Goal: Information Seeking & Learning: Stay updated

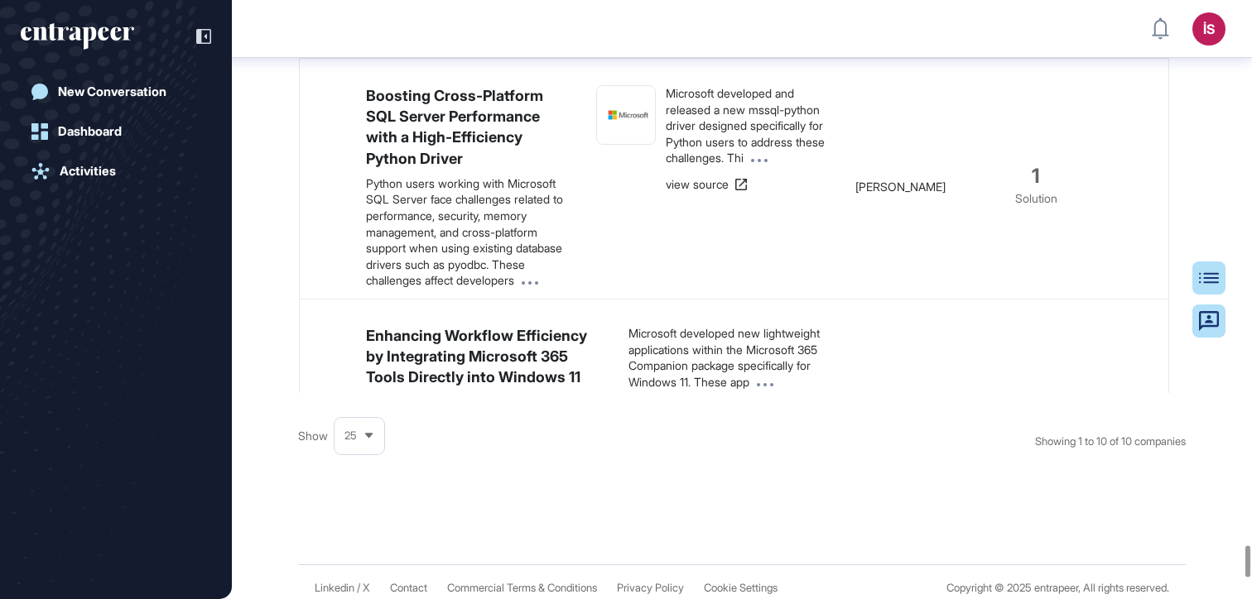
scroll to position [10369, 0]
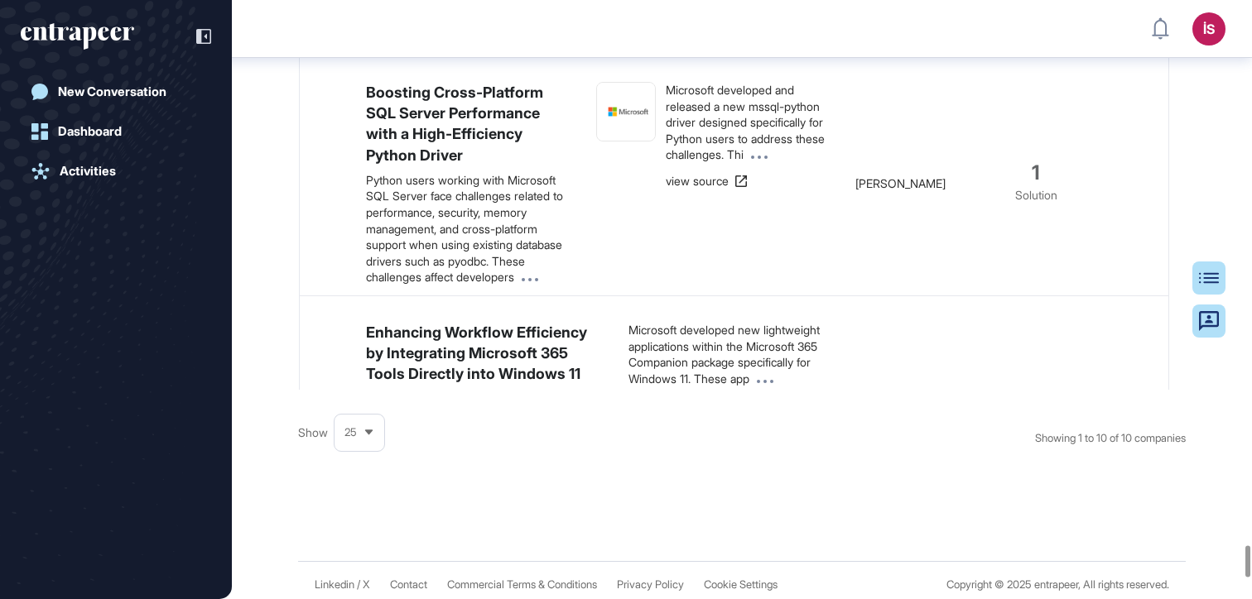
click at [671, 30] on link "view source" at bounding box center [674, 21] width 84 height 17
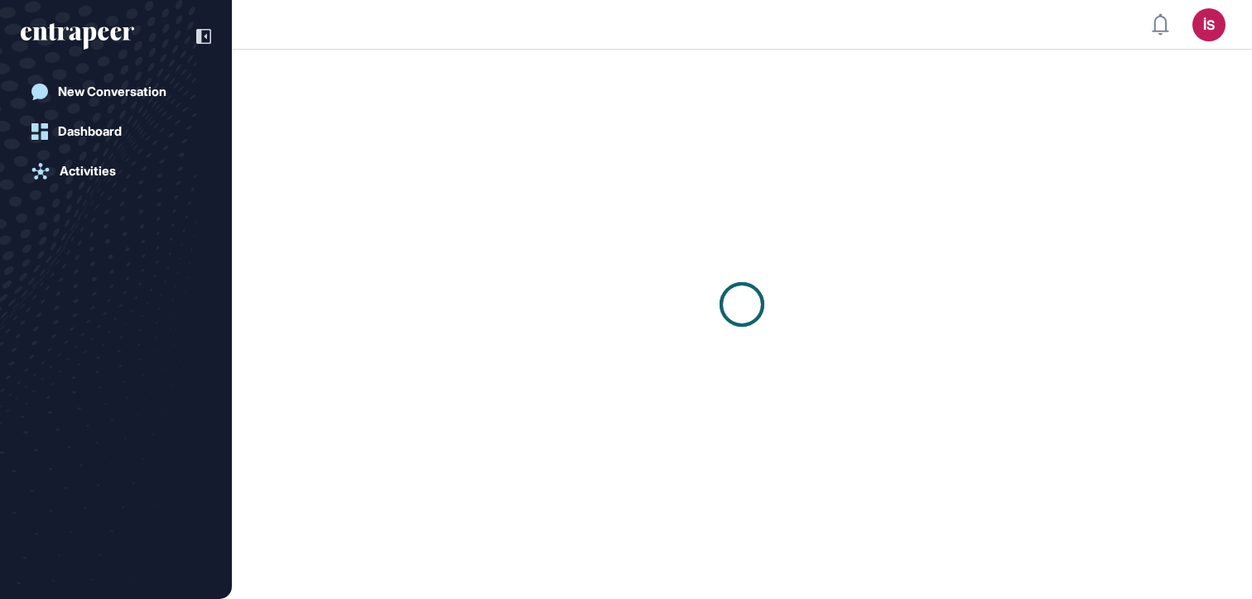
scroll to position [1, 1]
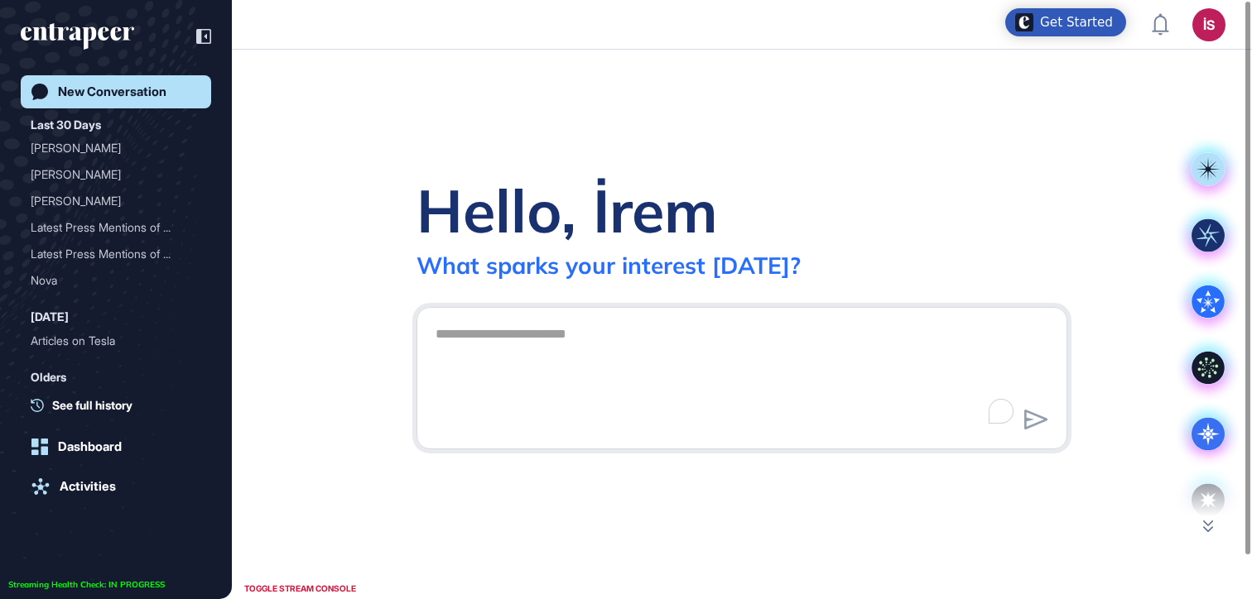
scroll to position [1, 1]
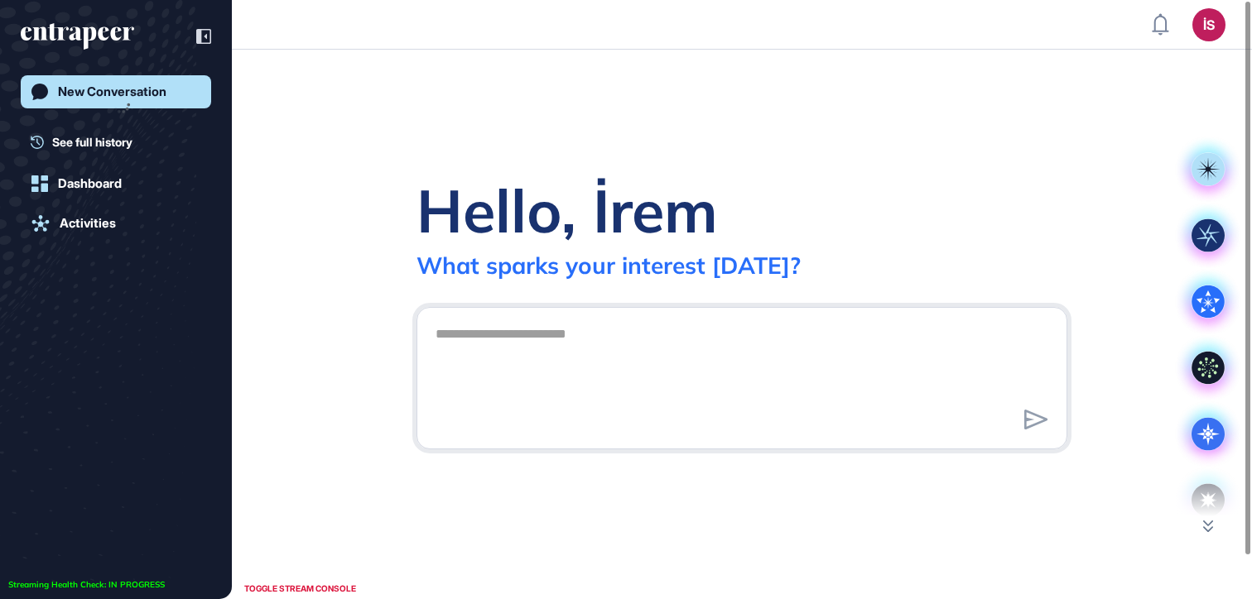
click at [608, 325] on textarea at bounding box center [742, 376] width 632 height 116
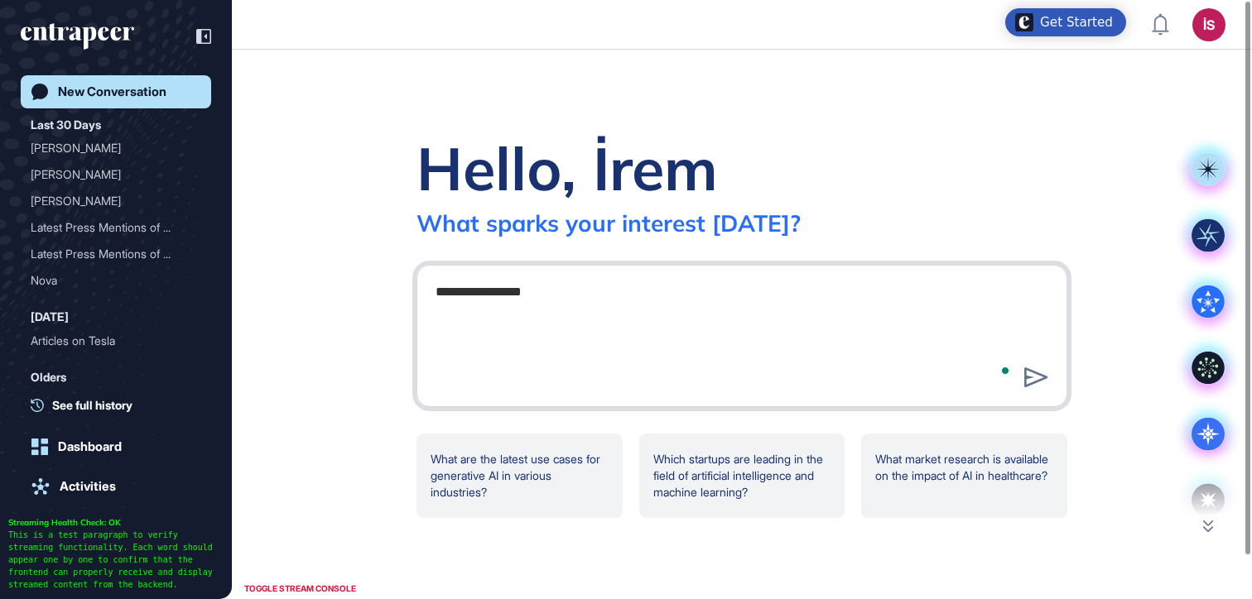
type textarea "**********"
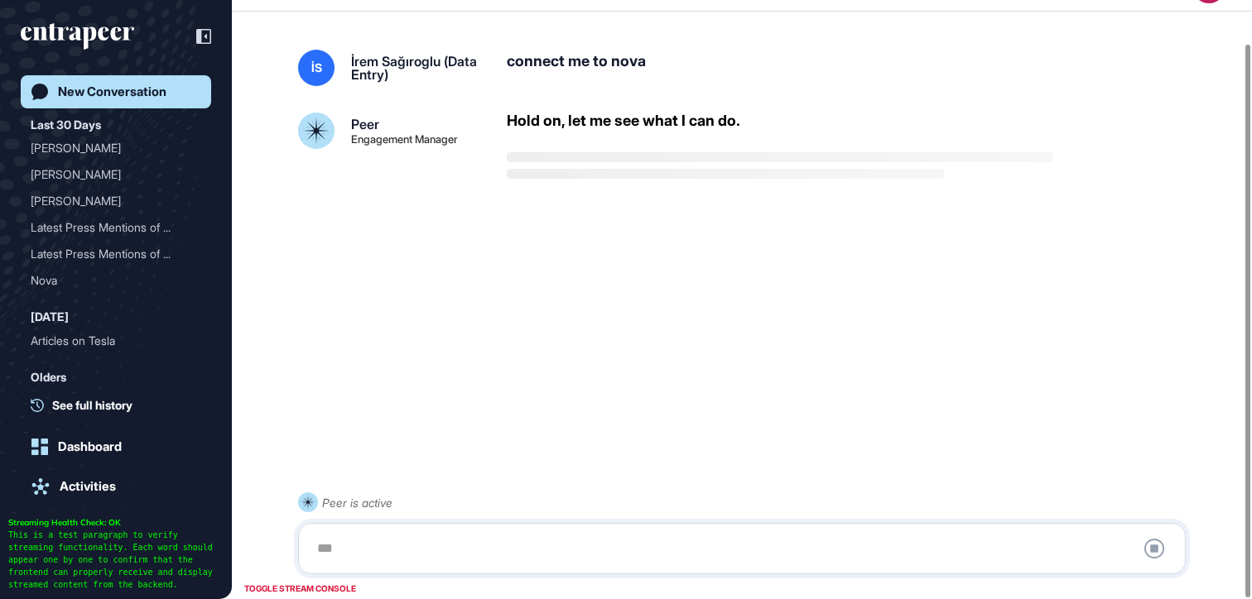
scroll to position [46, 0]
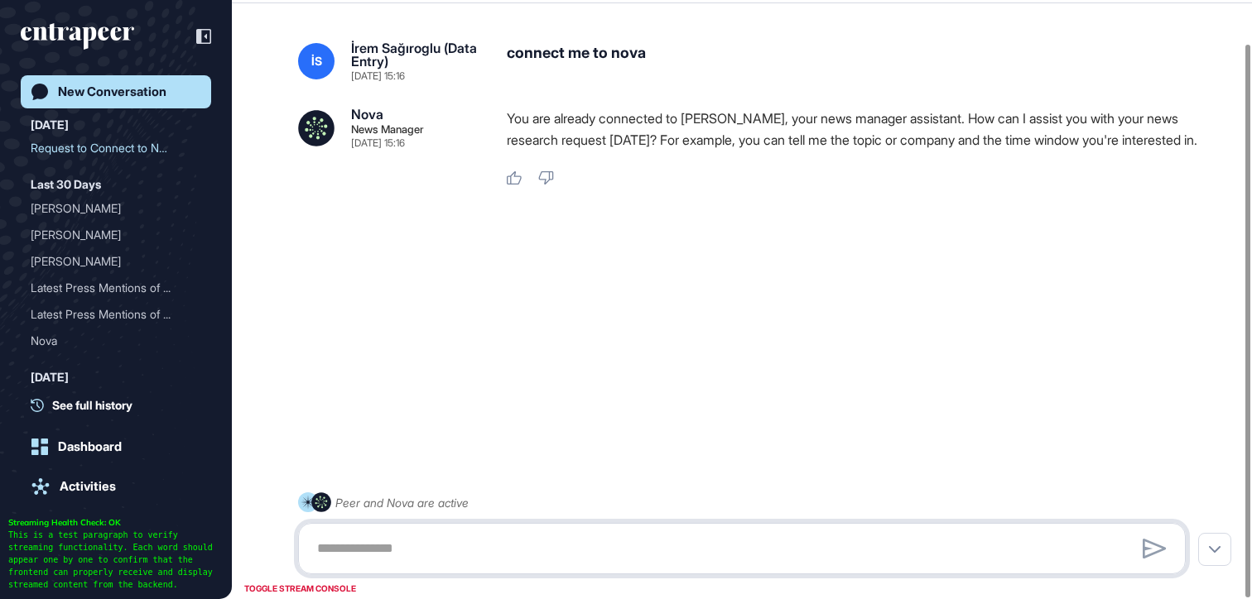
click at [537, 537] on textarea at bounding box center [741, 548] width 869 height 33
click at [537, 537] on textarea "*" at bounding box center [741, 548] width 869 height 33
click at [529, 544] on textarea "*" at bounding box center [741, 548] width 869 height 33
click at [526, 546] on textarea "*" at bounding box center [741, 548] width 869 height 33
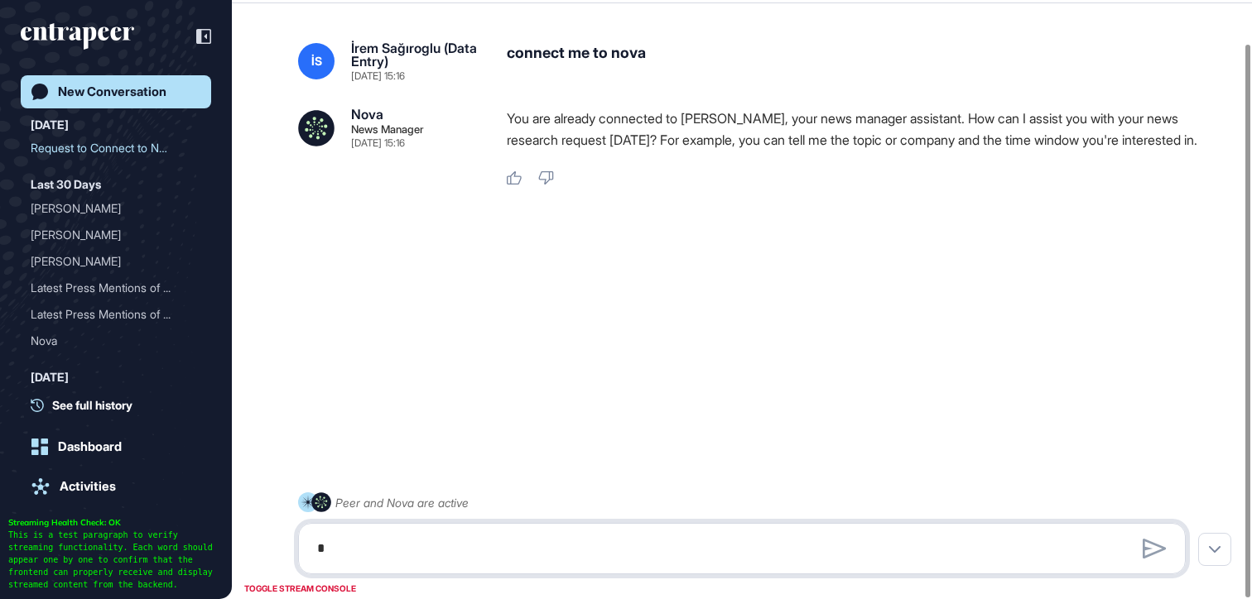
click at [526, 546] on textarea "*" at bounding box center [741, 548] width 869 height 33
click at [490, 421] on div "İS İrem Sağıroglu (Data Entry) Aug 21, 2025 15:16 connect me to nova Nova News …" at bounding box center [742, 278] width 1020 height 540
click at [423, 555] on textarea "*" at bounding box center [741, 548] width 869 height 33
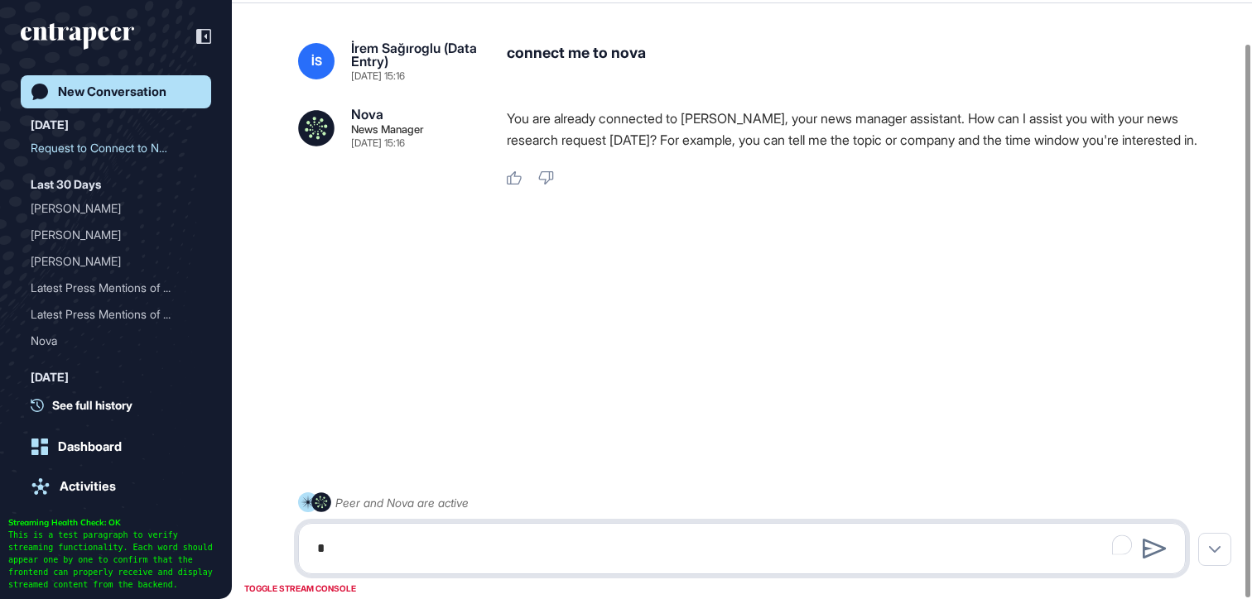
paste textarea "**********"
click at [318, 552] on textarea "**********" at bounding box center [741, 548] width 869 height 33
drag, startPoint x: 322, startPoint y: 550, endPoint x: 292, endPoint y: 554, distance: 30.1
click at [298, 554] on div "**********" at bounding box center [741, 534] width 887 height 82
type textarea "**********"
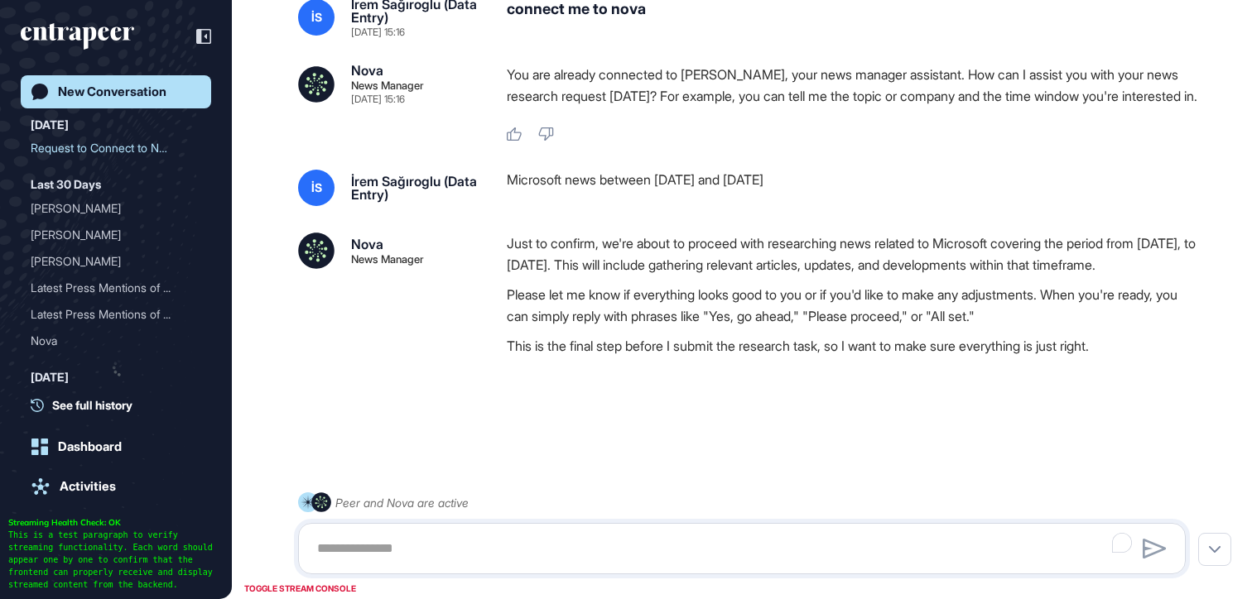
scroll to position [127, 0]
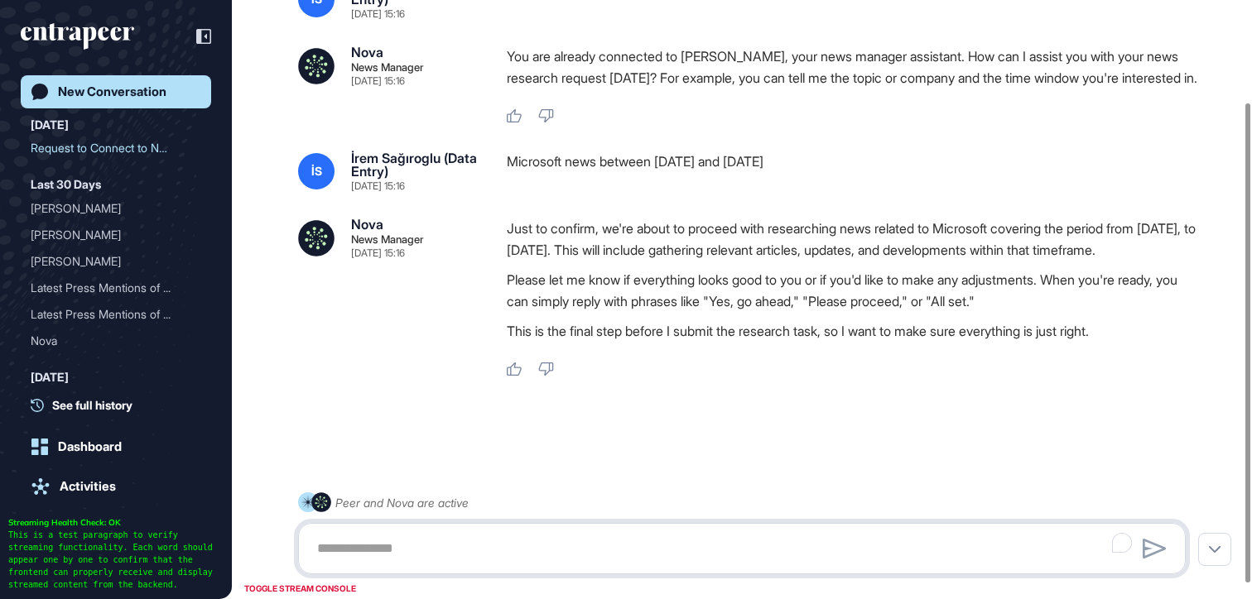
click at [459, 546] on textarea "To enrich screen reader interactions, please activate Accessibility in Grammarl…" at bounding box center [741, 548] width 869 height 33
click at [455, 550] on textarea "To enrich screen reader interactions, please activate Accessibility in Grammarl…" at bounding box center [741, 548] width 869 height 33
type textarea "****"
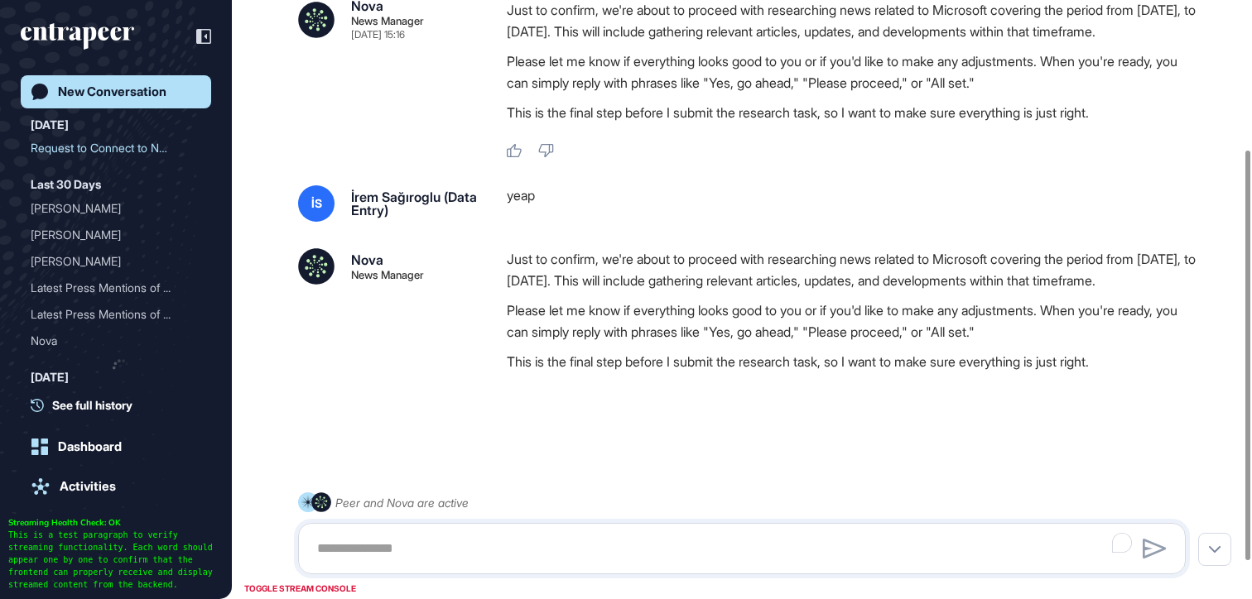
scroll to position [322, 0]
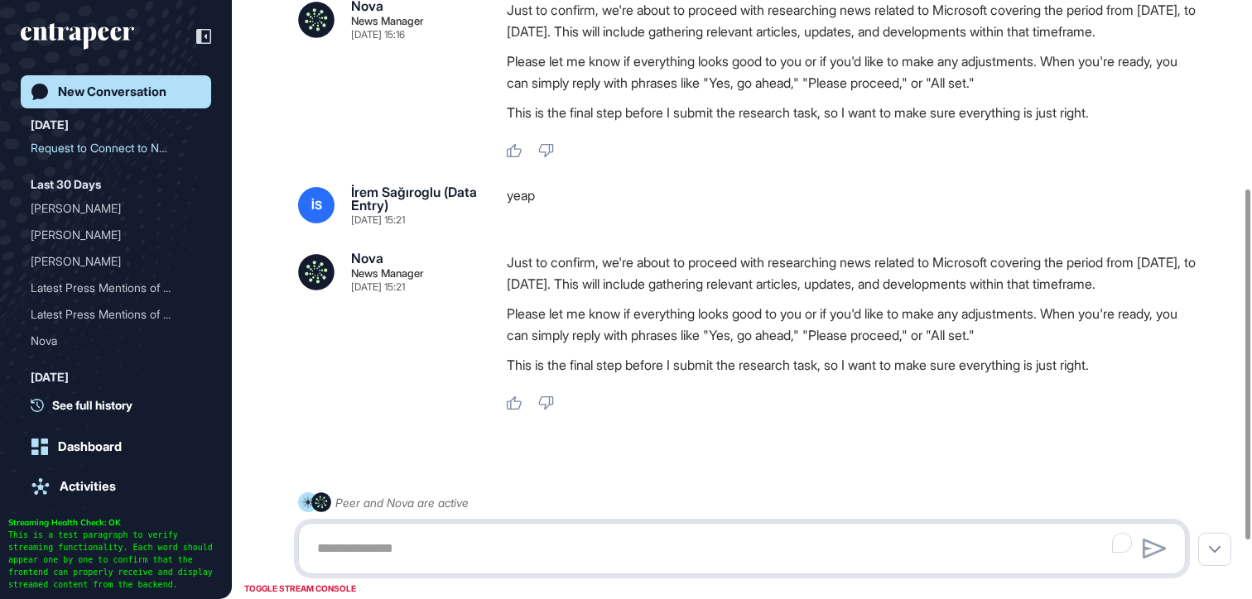
click at [500, 546] on textarea "To enrich screen reader interactions, please activate Accessibility in Grammarl…" at bounding box center [741, 548] width 869 height 33
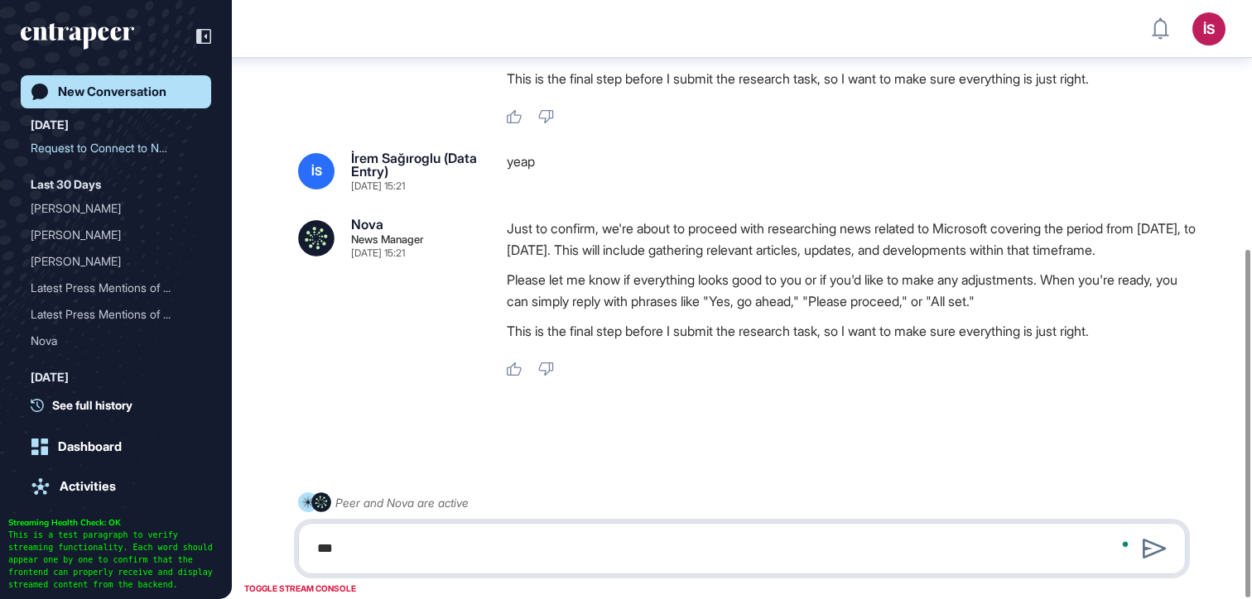
scroll to position [429, 0]
type textarea "***"
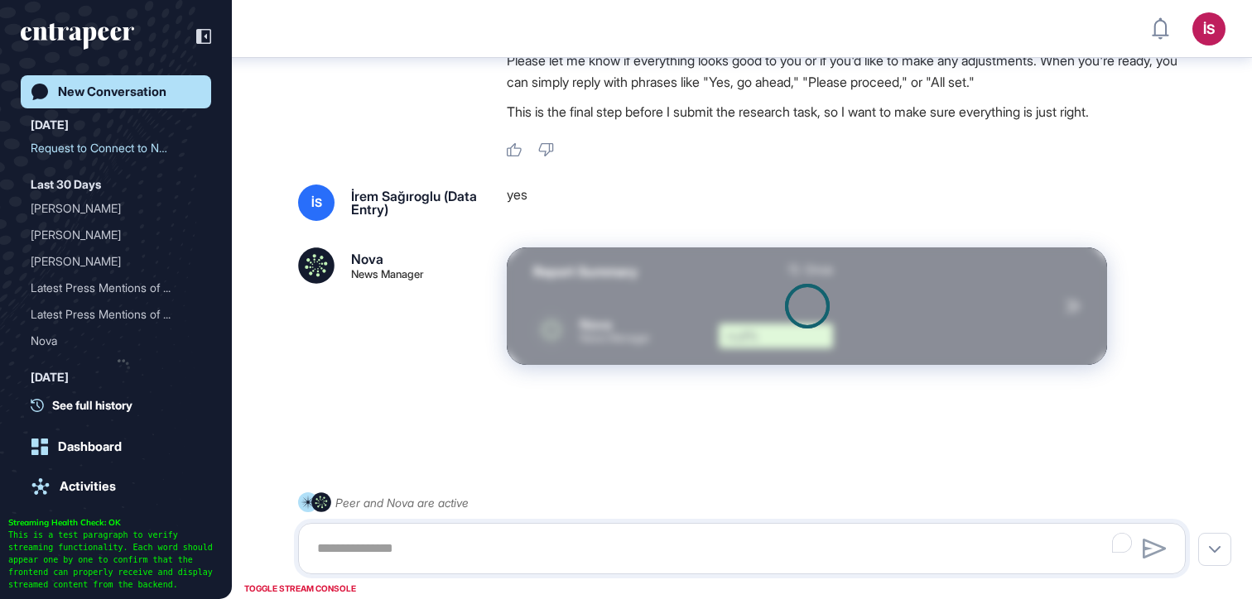
scroll to position [648, 0]
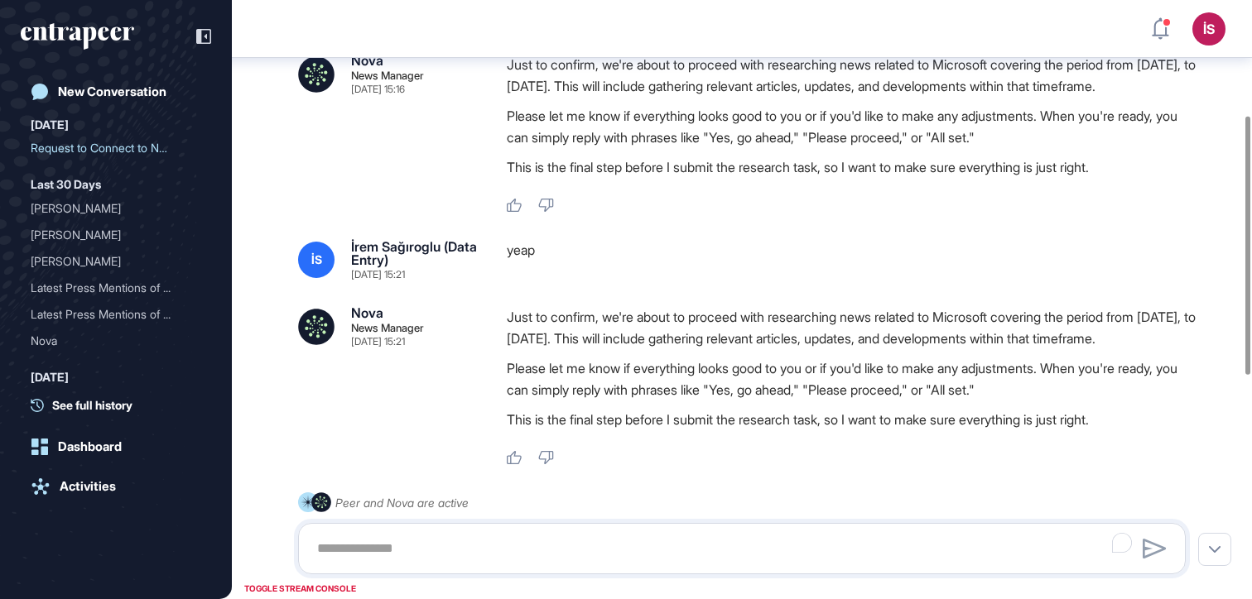
scroll to position [300, 0]
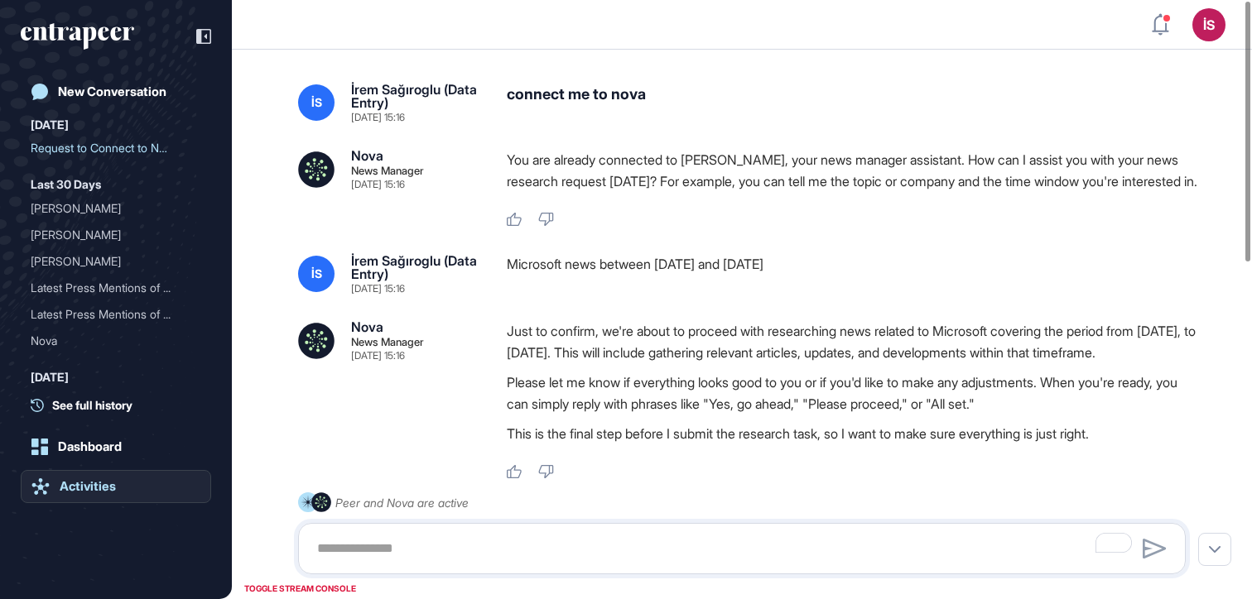
click at [100, 450] on div "Dashboard" at bounding box center [90, 447] width 64 height 15
click at [101, 487] on div "Activities" at bounding box center [88, 486] width 56 height 15
click at [103, 484] on div "Activities" at bounding box center [88, 486] width 56 height 15
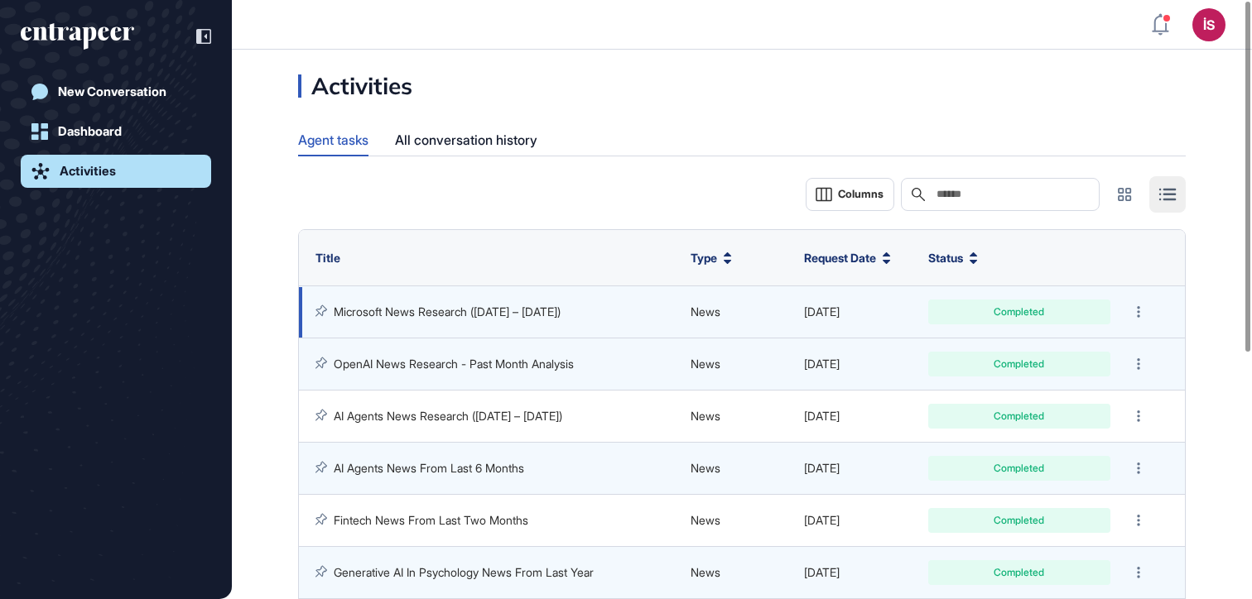
click at [533, 306] on link "Microsoft News Research ([DATE] – [DATE])" at bounding box center [447, 312] width 227 height 14
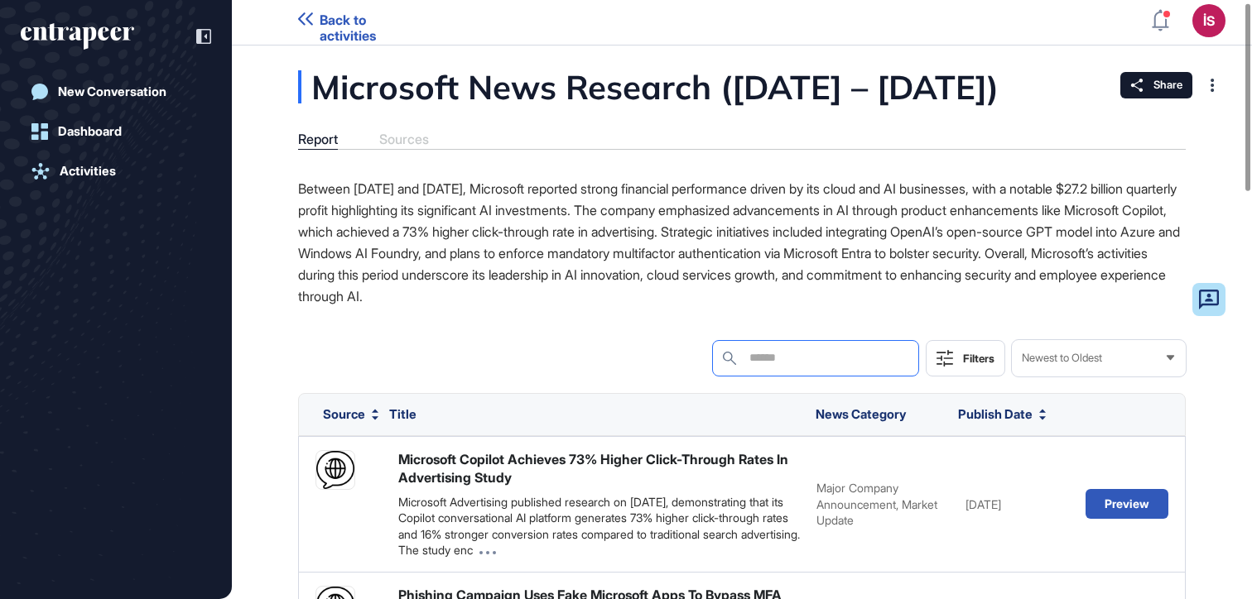
scroll to position [7, 0]
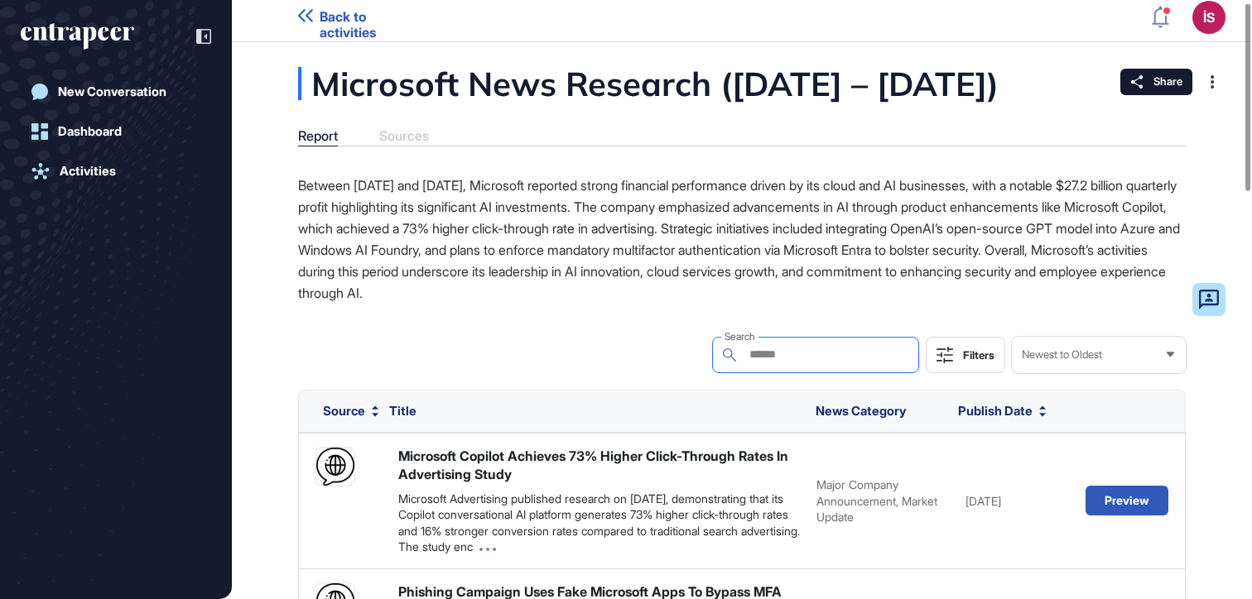
click at [799, 362] on input "text" at bounding box center [807, 355] width 119 height 14
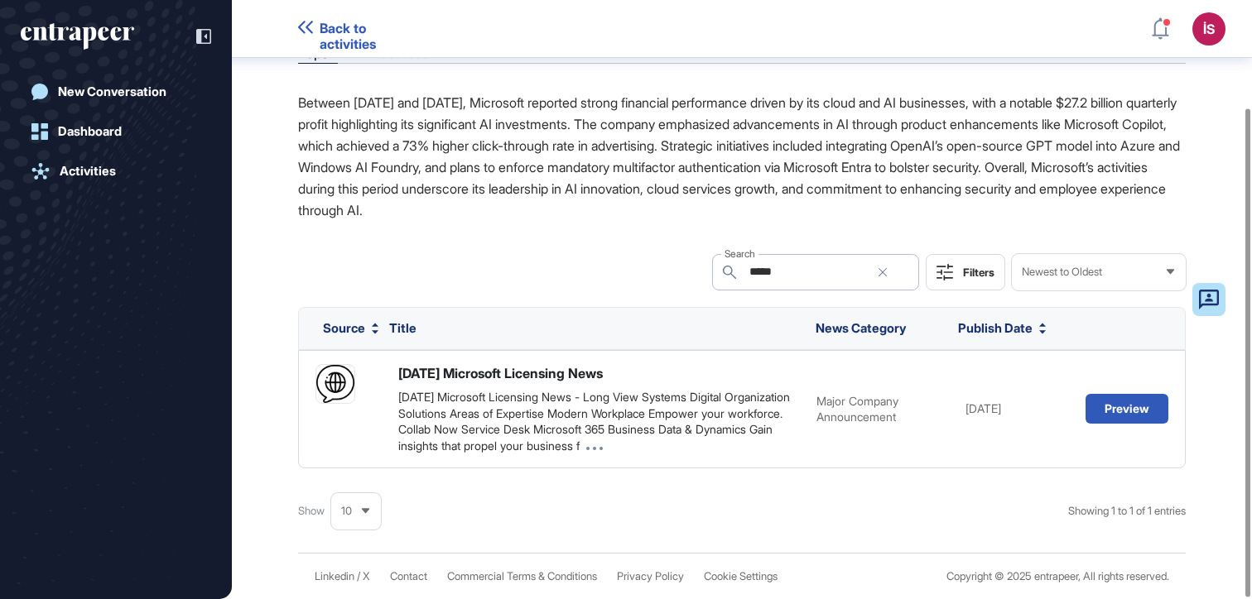
scroll to position [132, 0]
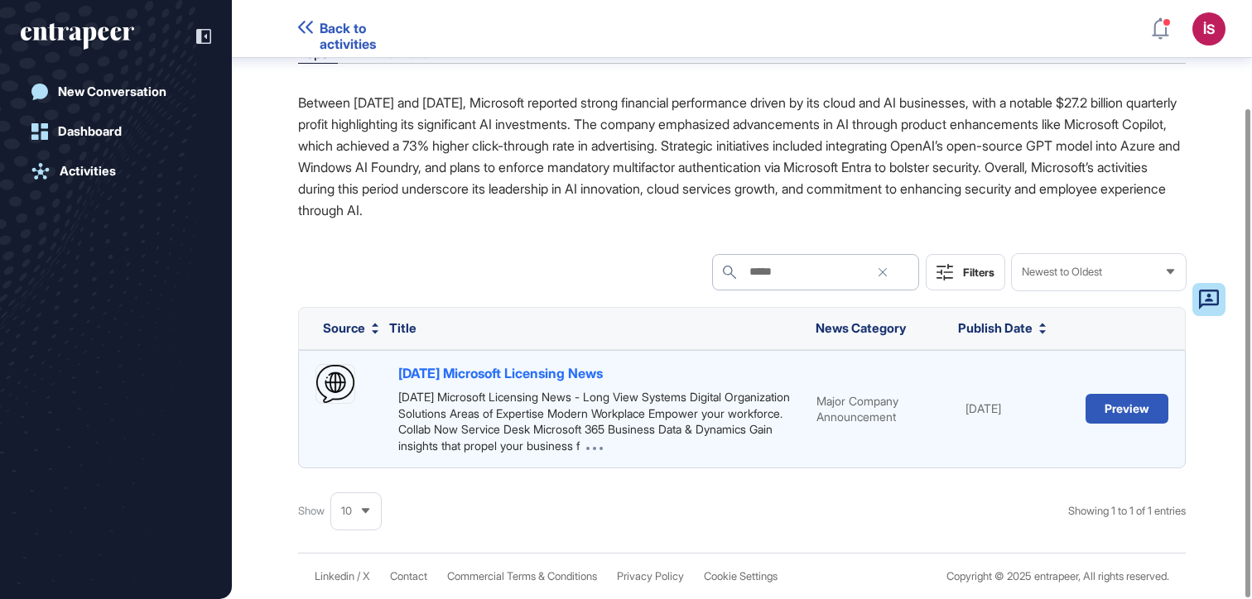
click at [570, 375] on div "[DATE] Microsoft Licensing News" at bounding box center [500, 373] width 204 height 18
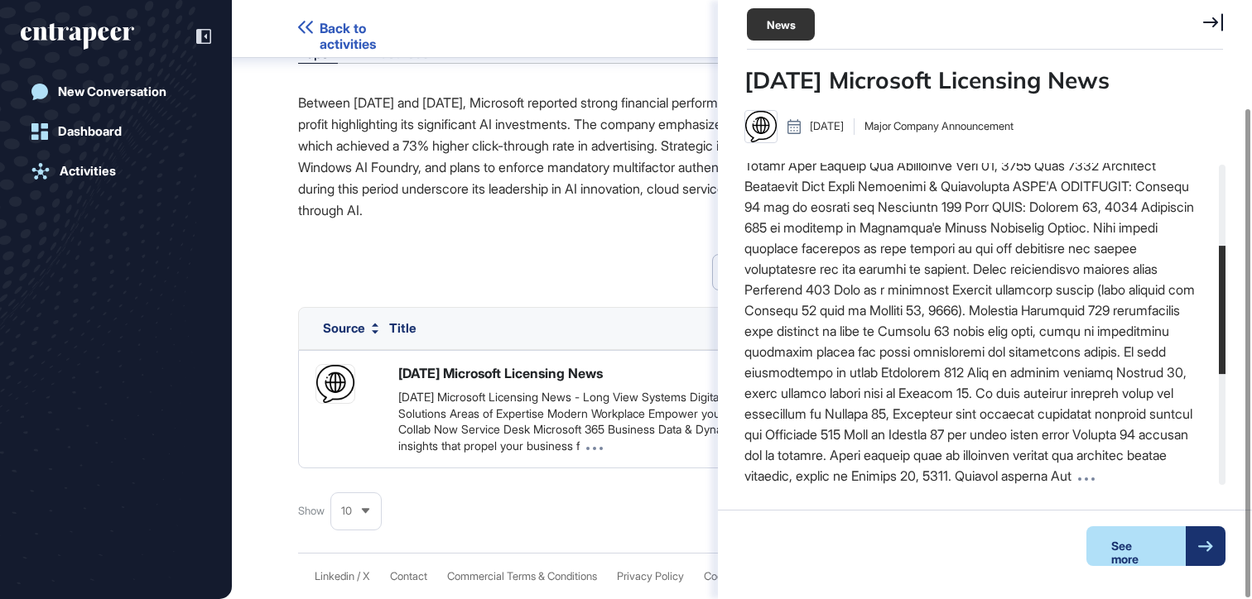
scroll to position [483, 0]
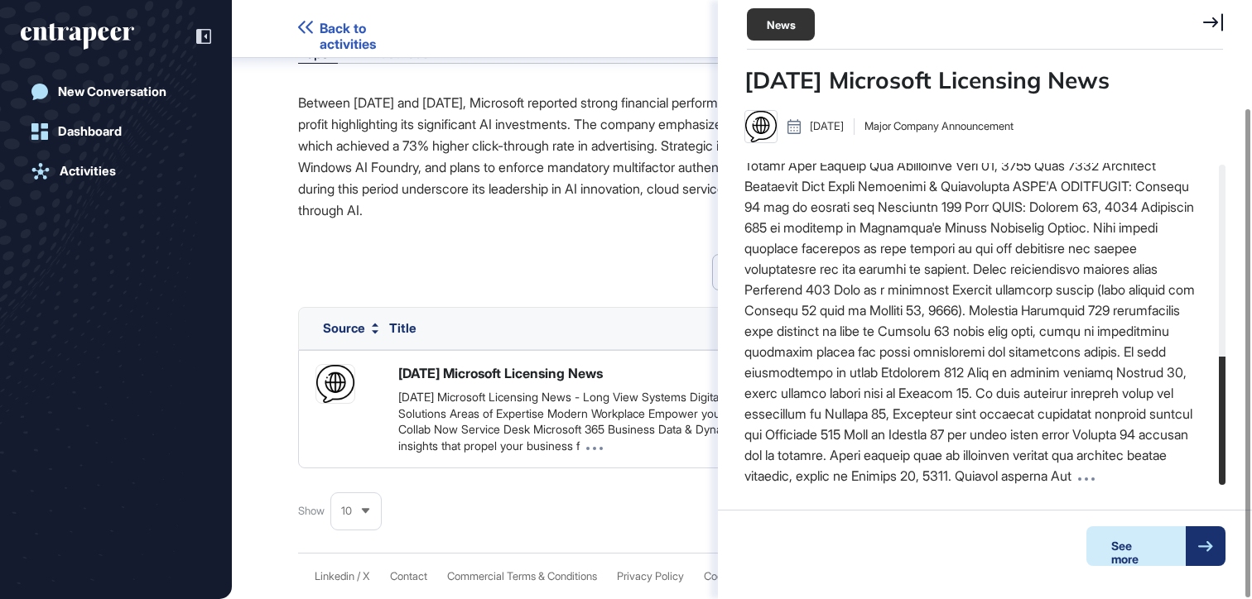
click at [1163, 544] on div "See more" at bounding box center [1135, 547] width 99 height 40
click at [1209, 17] on icon at bounding box center [1213, 22] width 20 height 18
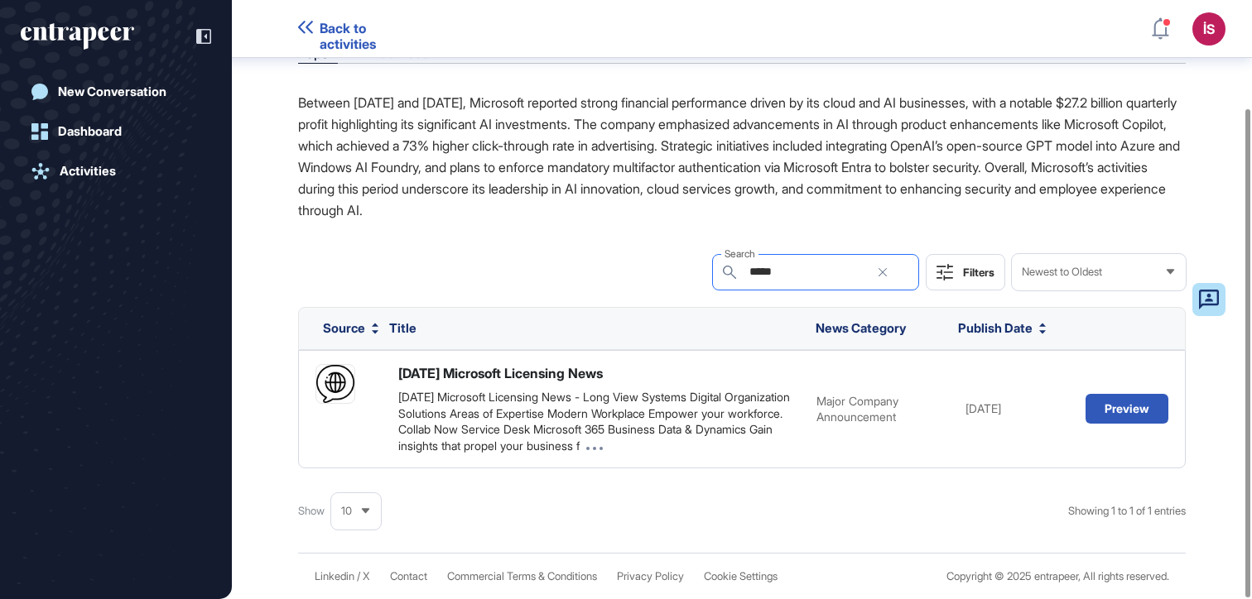
click at [829, 270] on input "*****" at bounding box center [807, 272] width 119 height 14
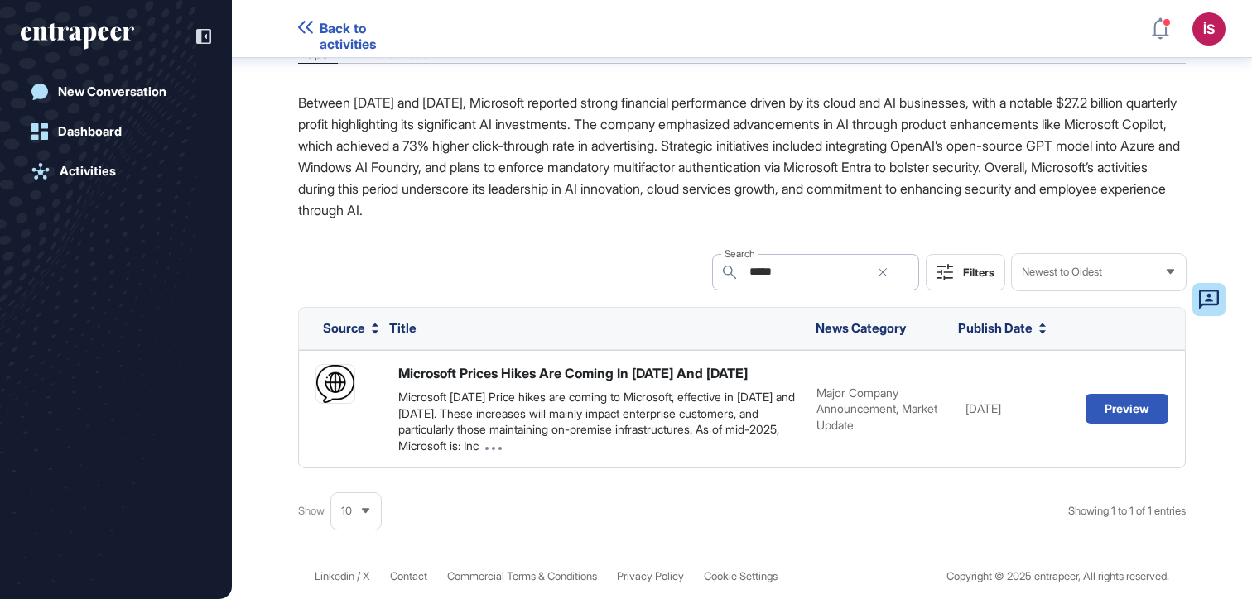
scroll to position [132, 0]
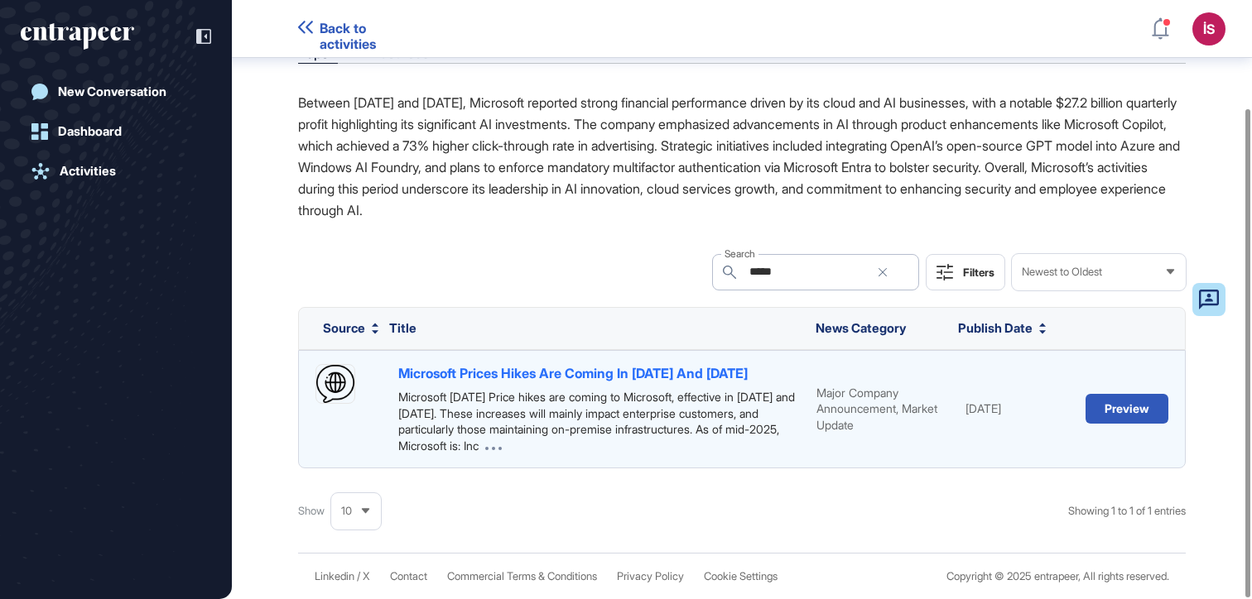
type input "*****"
click at [578, 369] on div "Microsoft Prices Hikes Are Coming In [DATE] And [DATE]" at bounding box center [572, 373] width 349 height 18
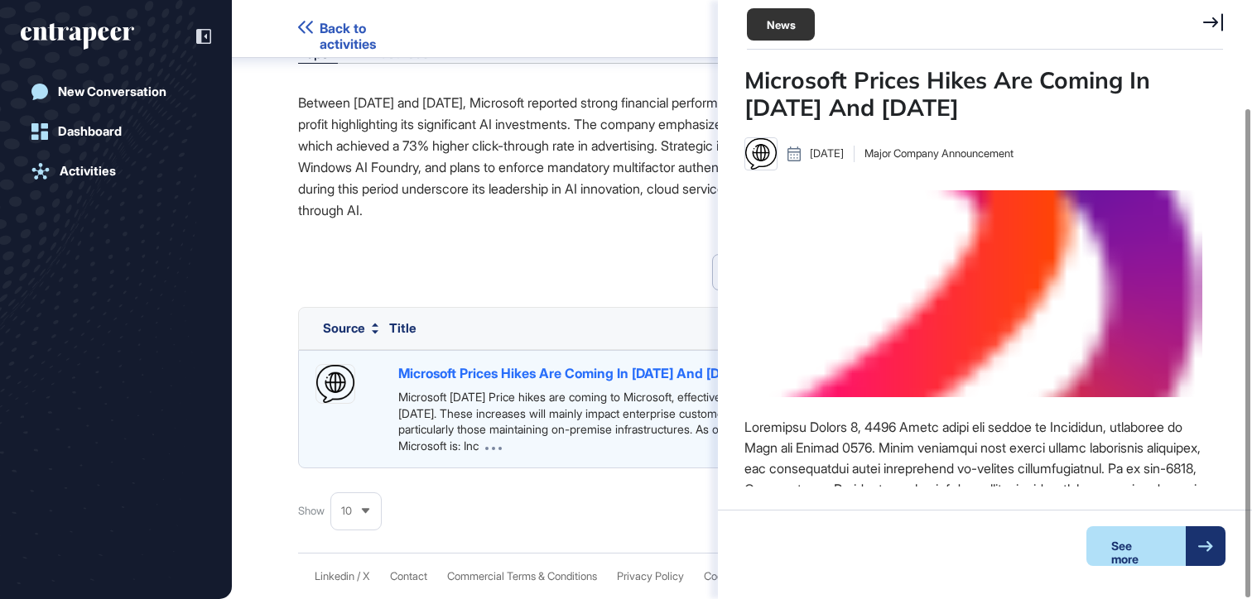
scroll to position [7, 1]
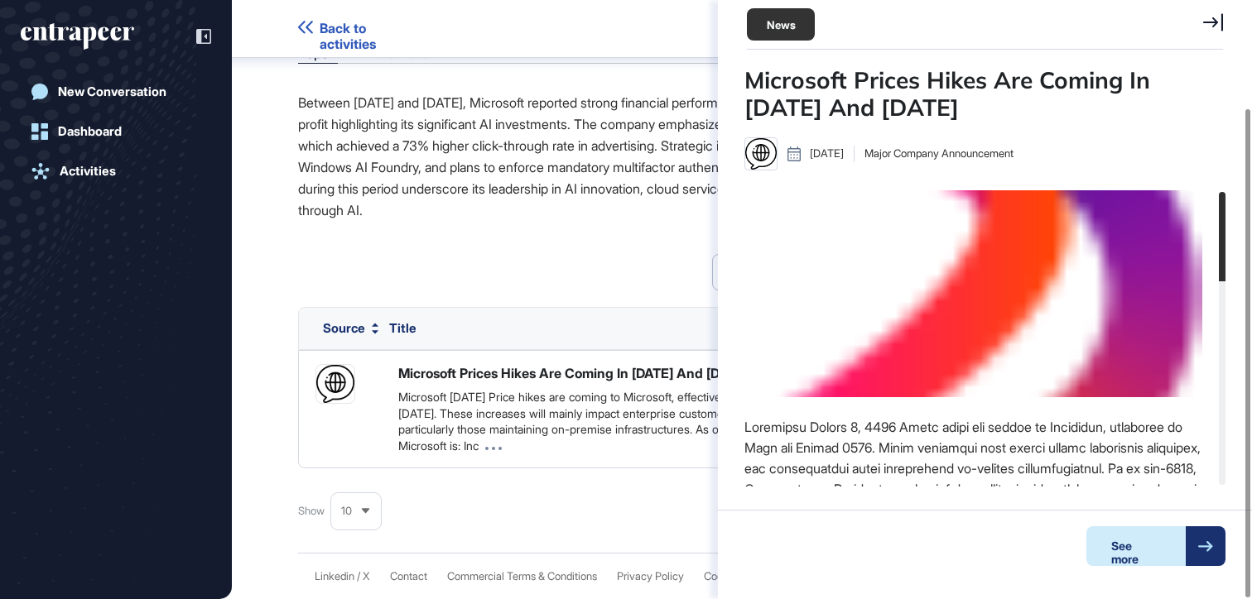
click at [1117, 546] on div "See more" at bounding box center [1135, 547] width 99 height 40
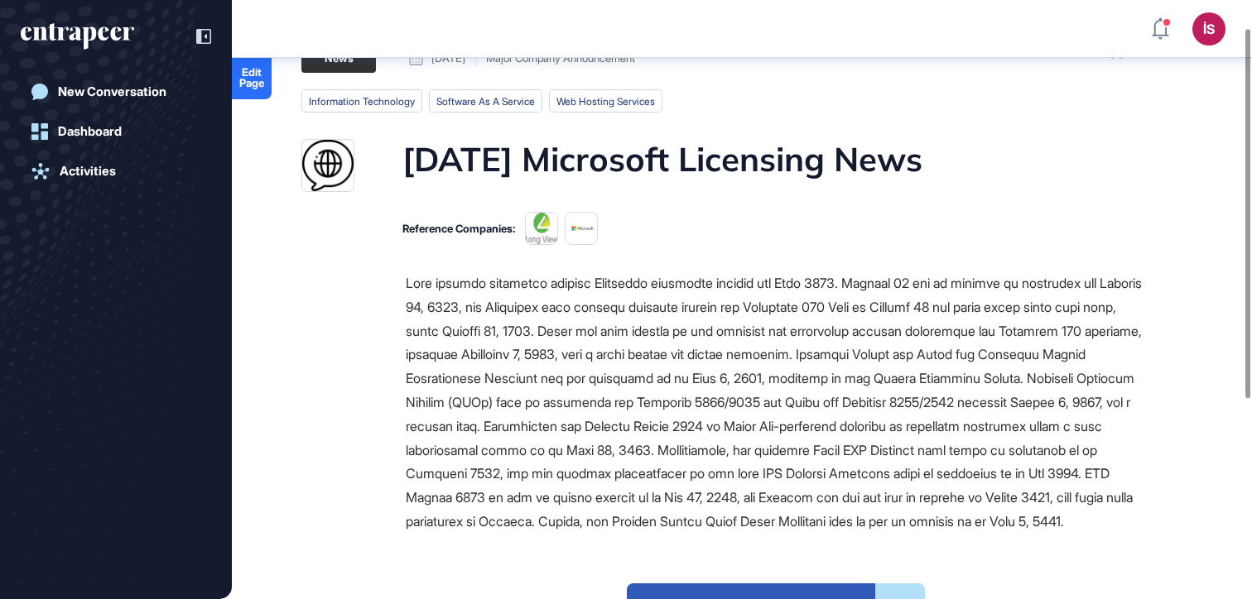
scroll to position [166, 0]
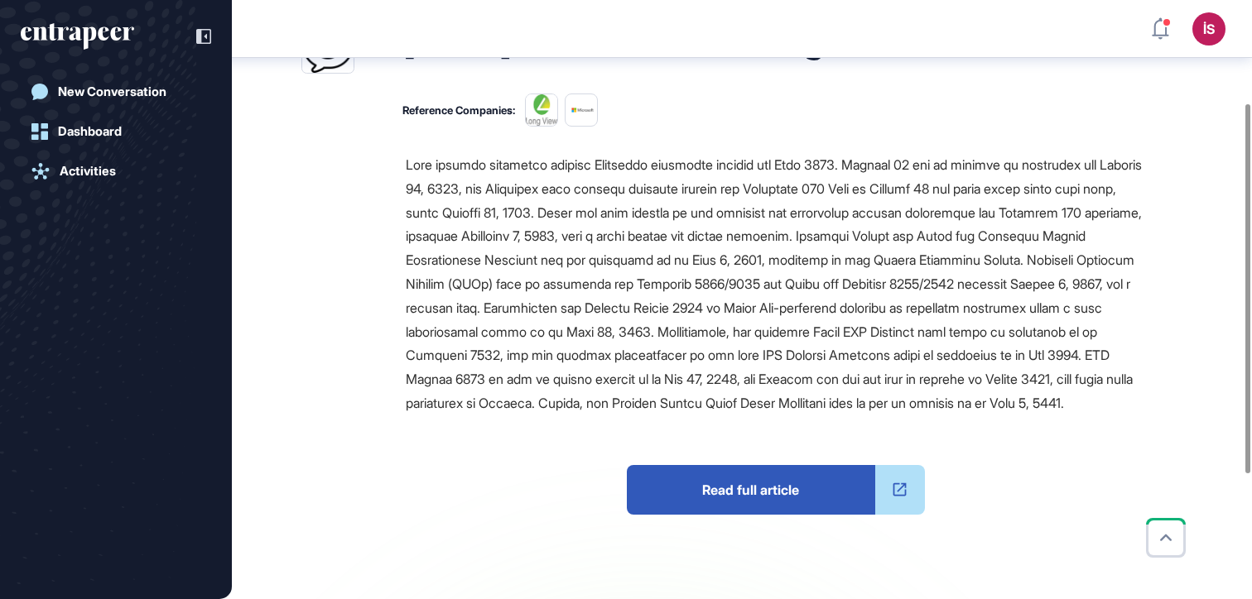
click at [690, 494] on span "Read full article" at bounding box center [751, 490] width 248 height 50
click at [786, 514] on span "Read full article" at bounding box center [751, 490] width 248 height 50
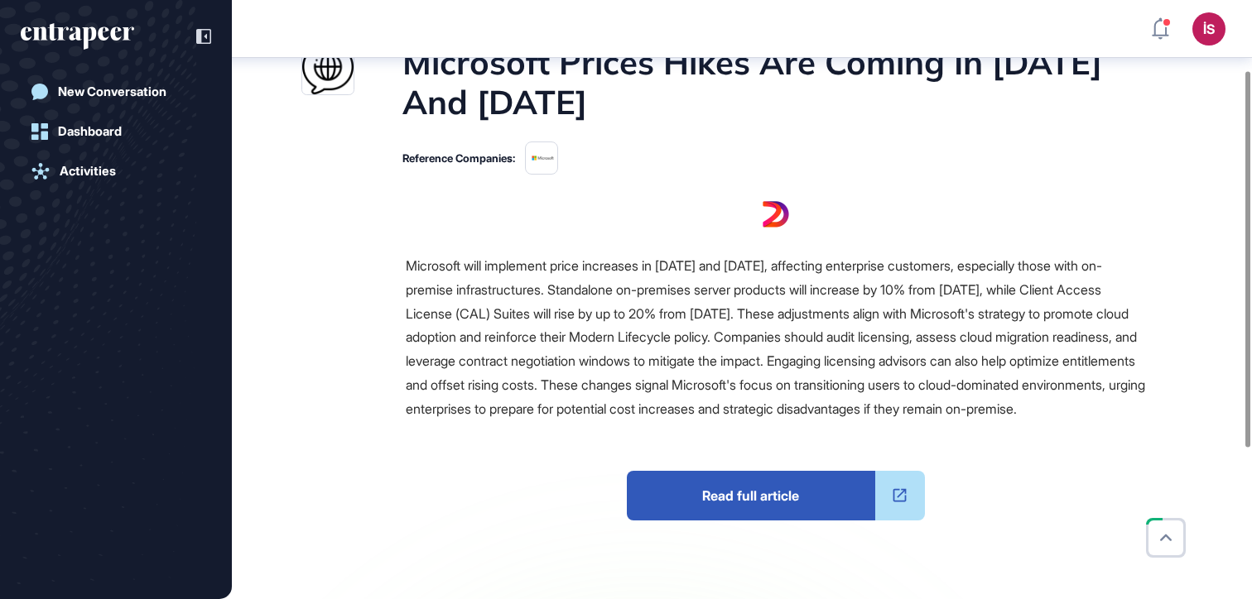
scroll to position [146, 0]
click at [761, 519] on span "Read full article" at bounding box center [751, 495] width 248 height 50
